Goal: Find specific page/section: Find specific page/section

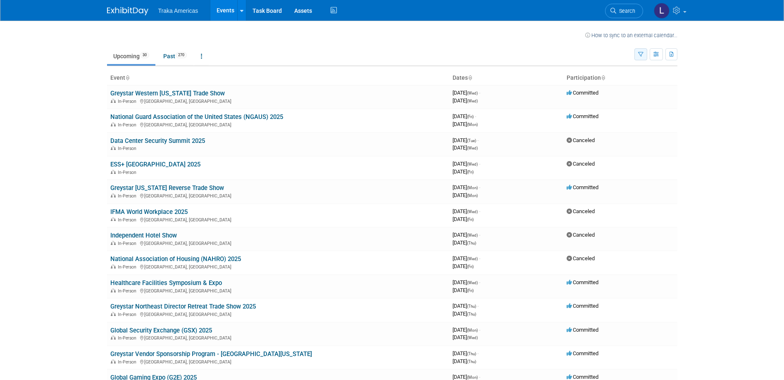
click at [639, 55] on icon "button" at bounding box center [640, 54] width 5 height 5
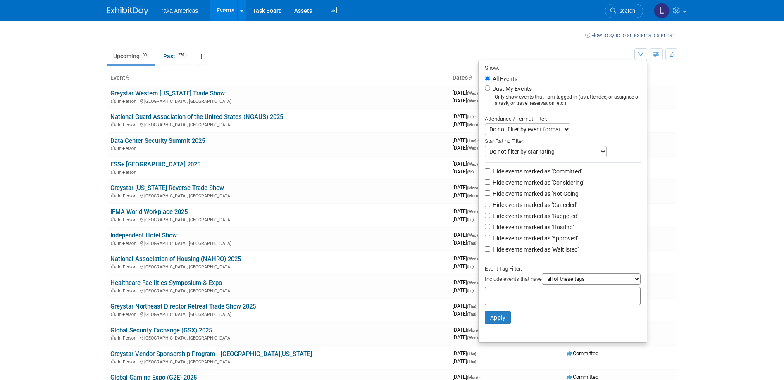
click at [504, 86] on label "Just My Events" at bounding box center [511, 89] width 41 height 8
click at [490, 86] on input "Just My Events" at bounding box center [487, 88] width 5 height 5
radio input "true"
click at [489, 318] on button "Apply" at bounding box center [498, 317] width 26 height 12
